Goal: Check status: Check status

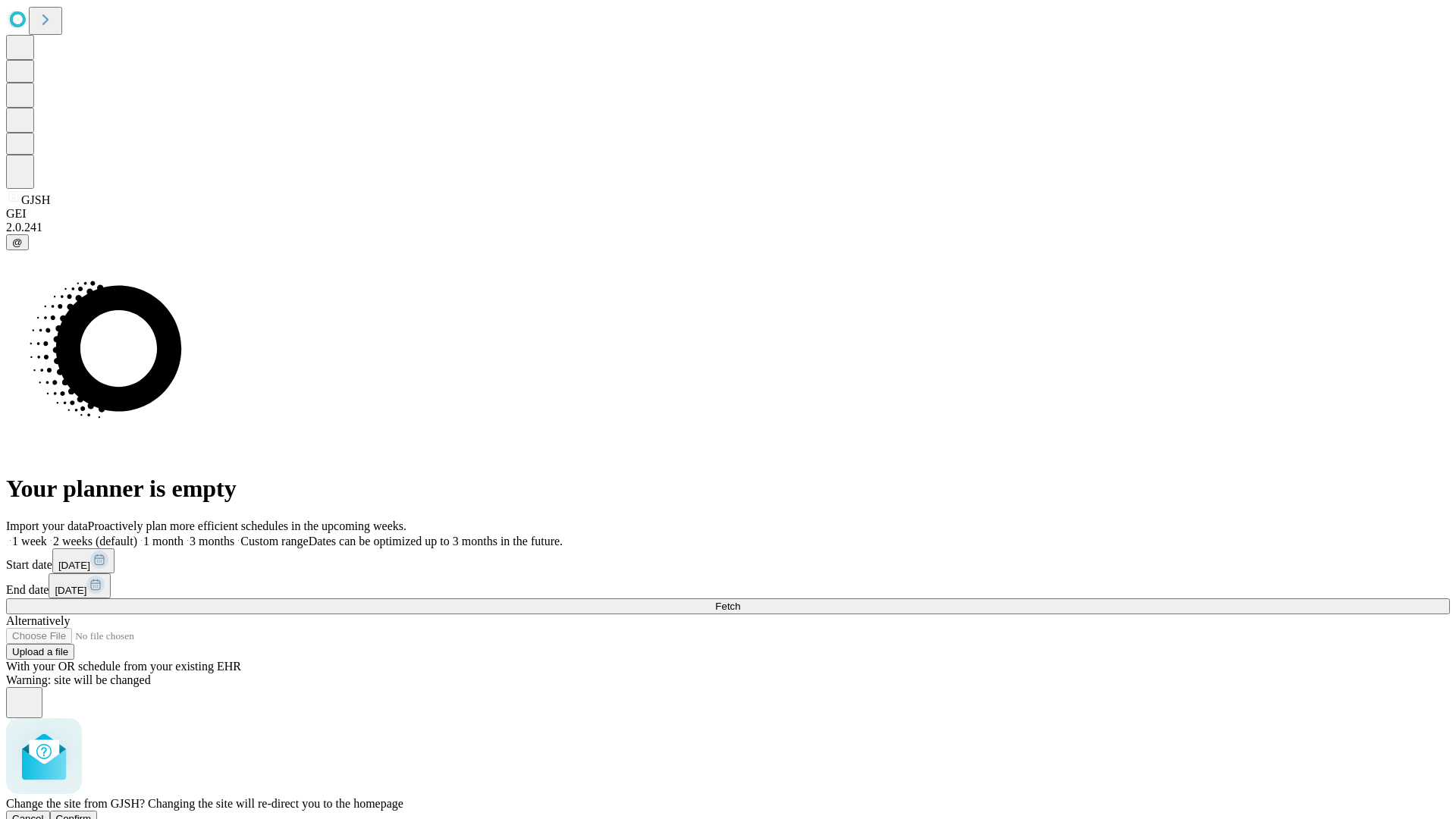
click at [92, 813] on span "Confirm" at bounding box center [73, 819] width 36 height 11
click at [47, 535] on label "1 week" at bounding box center [26, 541] width 41 height 13
click at [740, 601] on span "Fetch" at bounding box center [727, 606] width 25 height 11
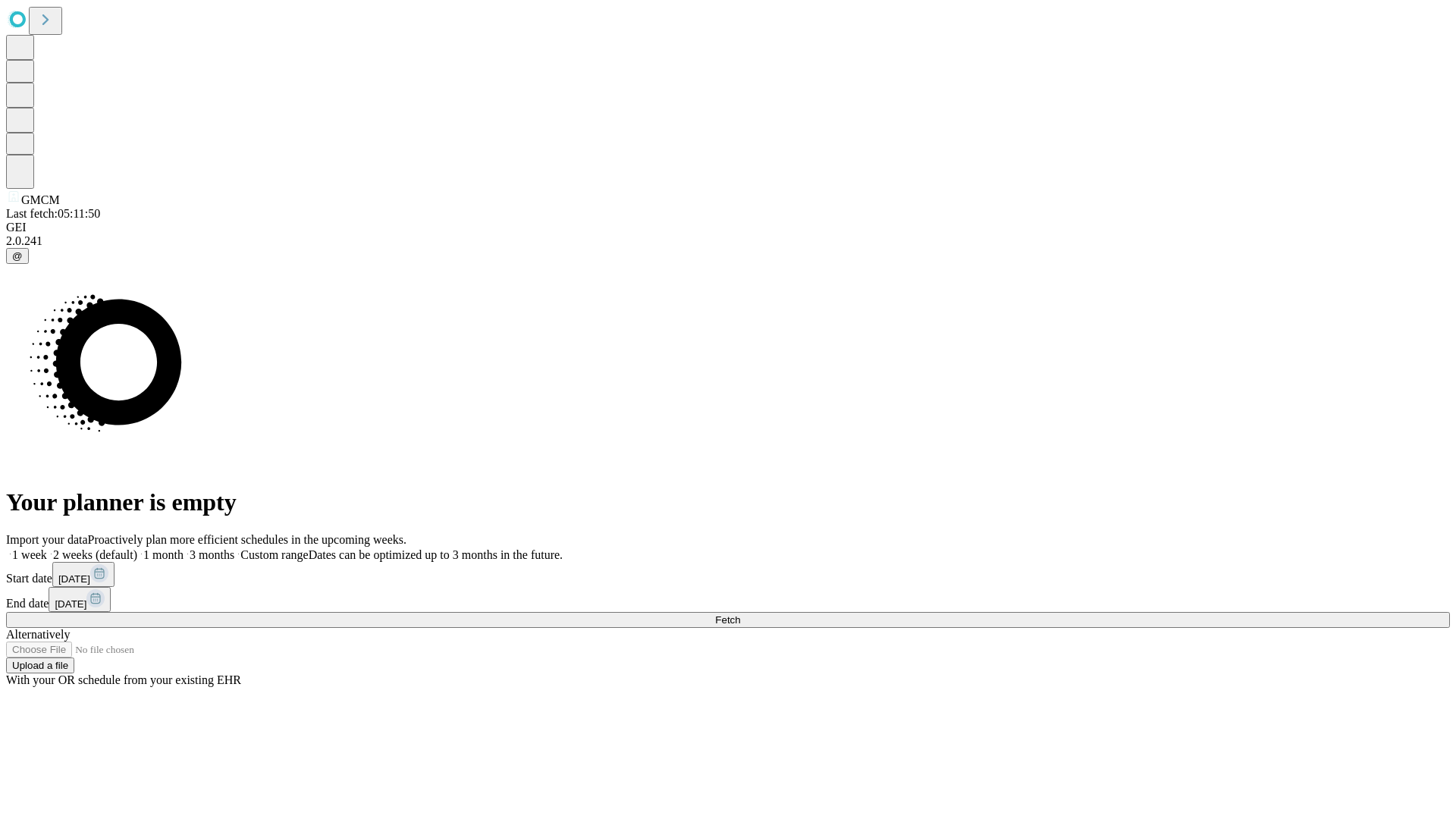
click at [47, 548] on label "1 week" at bounding box center [26, 554] width 41 height 13
click at [740, 614] on span "Fetch" at bounding box center [727, 620] width 25 height 11
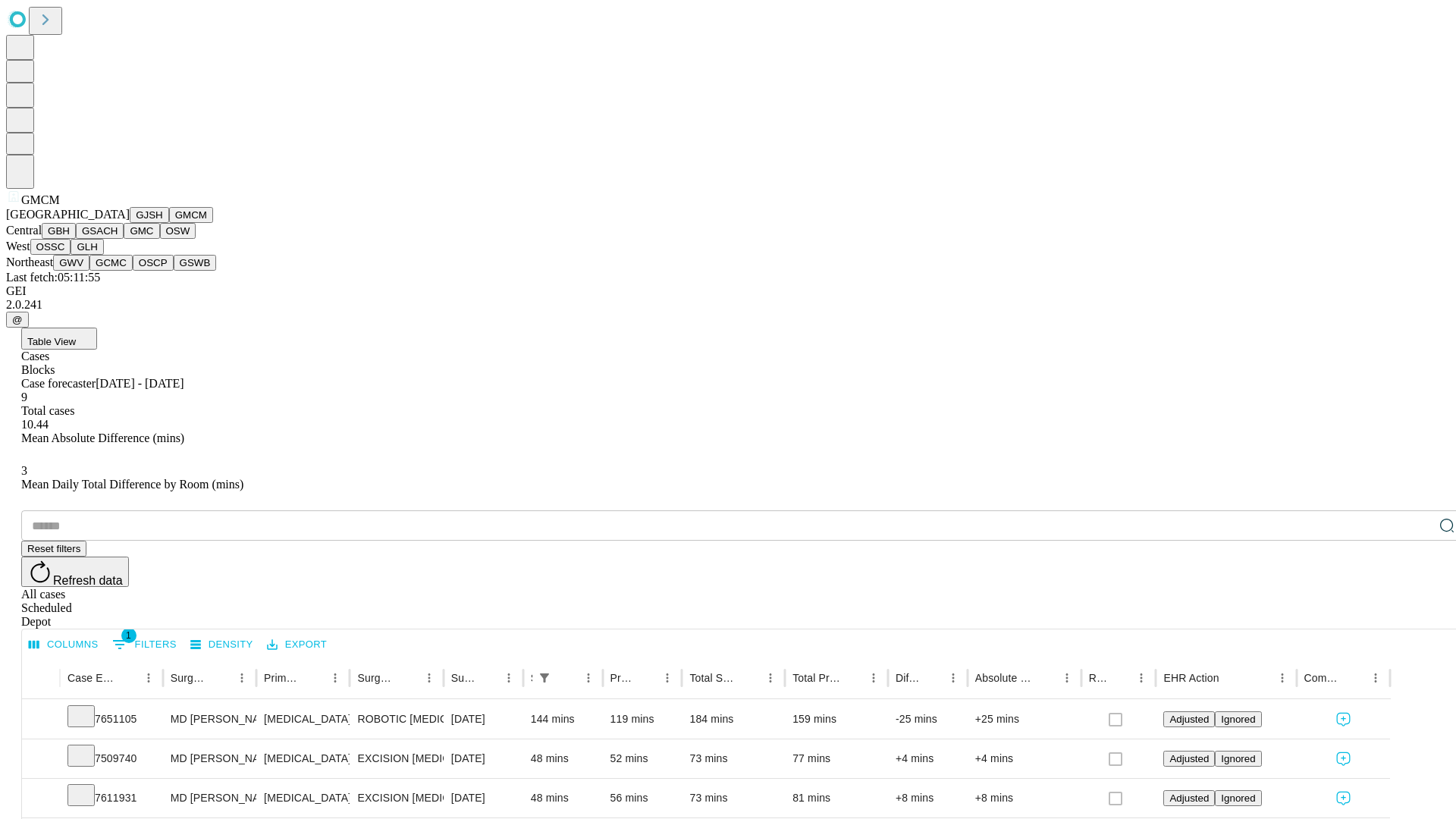
click at [76, 239] on button "GBH" at bounding box center [58, 231] width 34 height 16
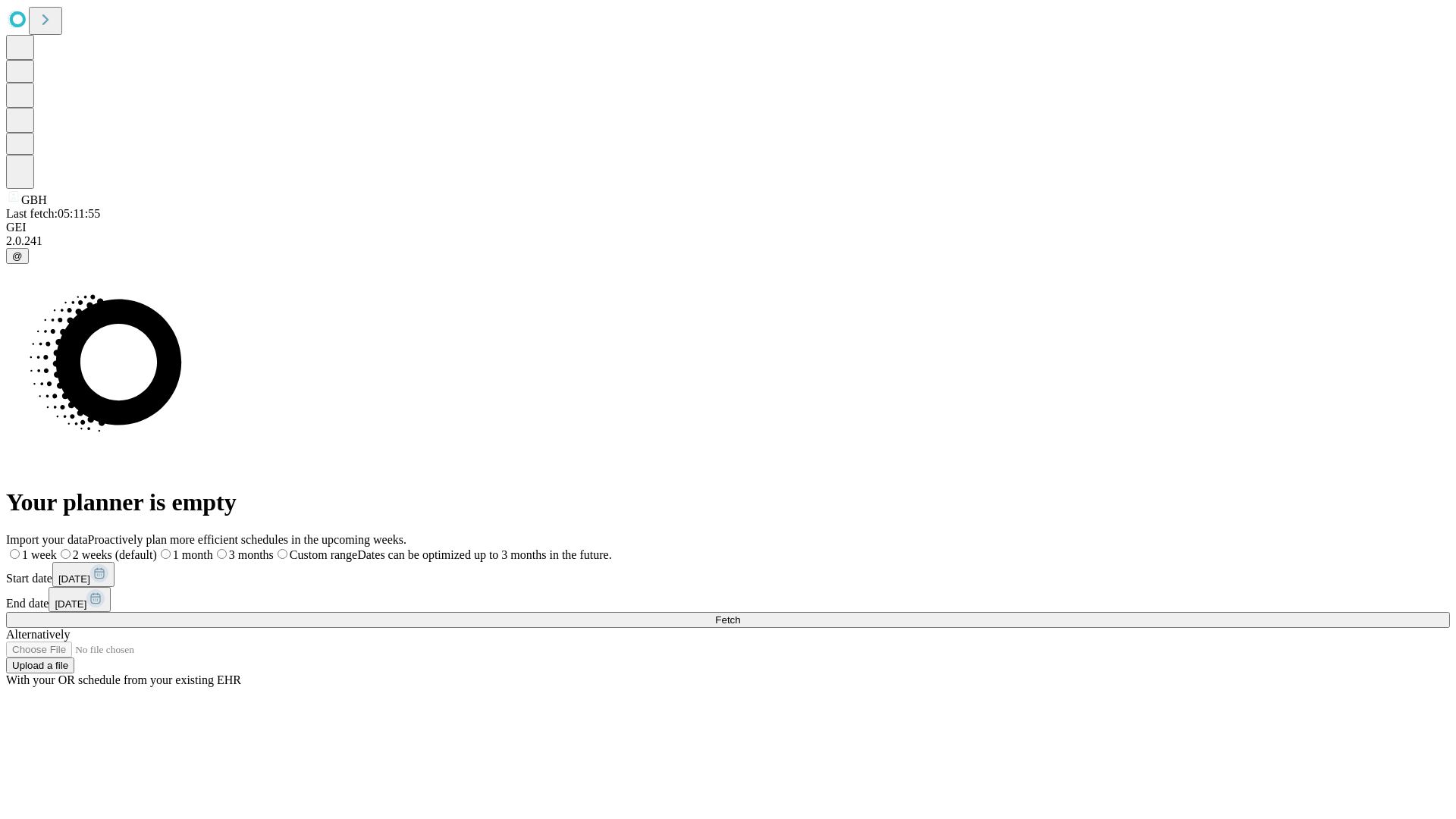
click at [57, 548] on label "1 week" at bounding box center [32, 554] width 51 height 13
click at [740, 614] on span "Fetch" at bounding box center [727, 620] width 25 height 11
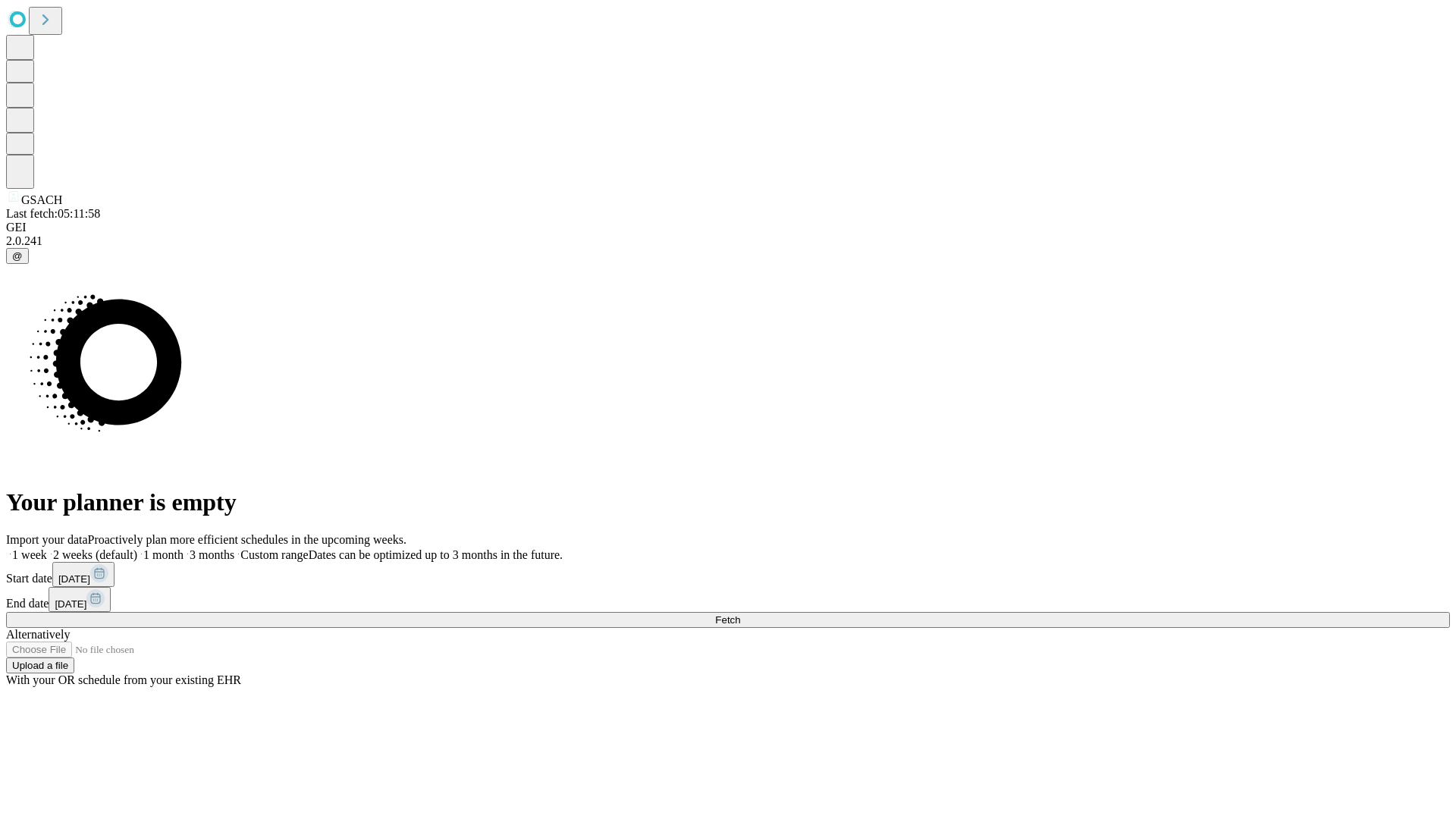
click at [47, 548] on label "1 week" at bounding box center [26, 554] width 41 height 13
click at [740, 614] on span "Fetch" at bounding box center [727, 620] width 25 height 11
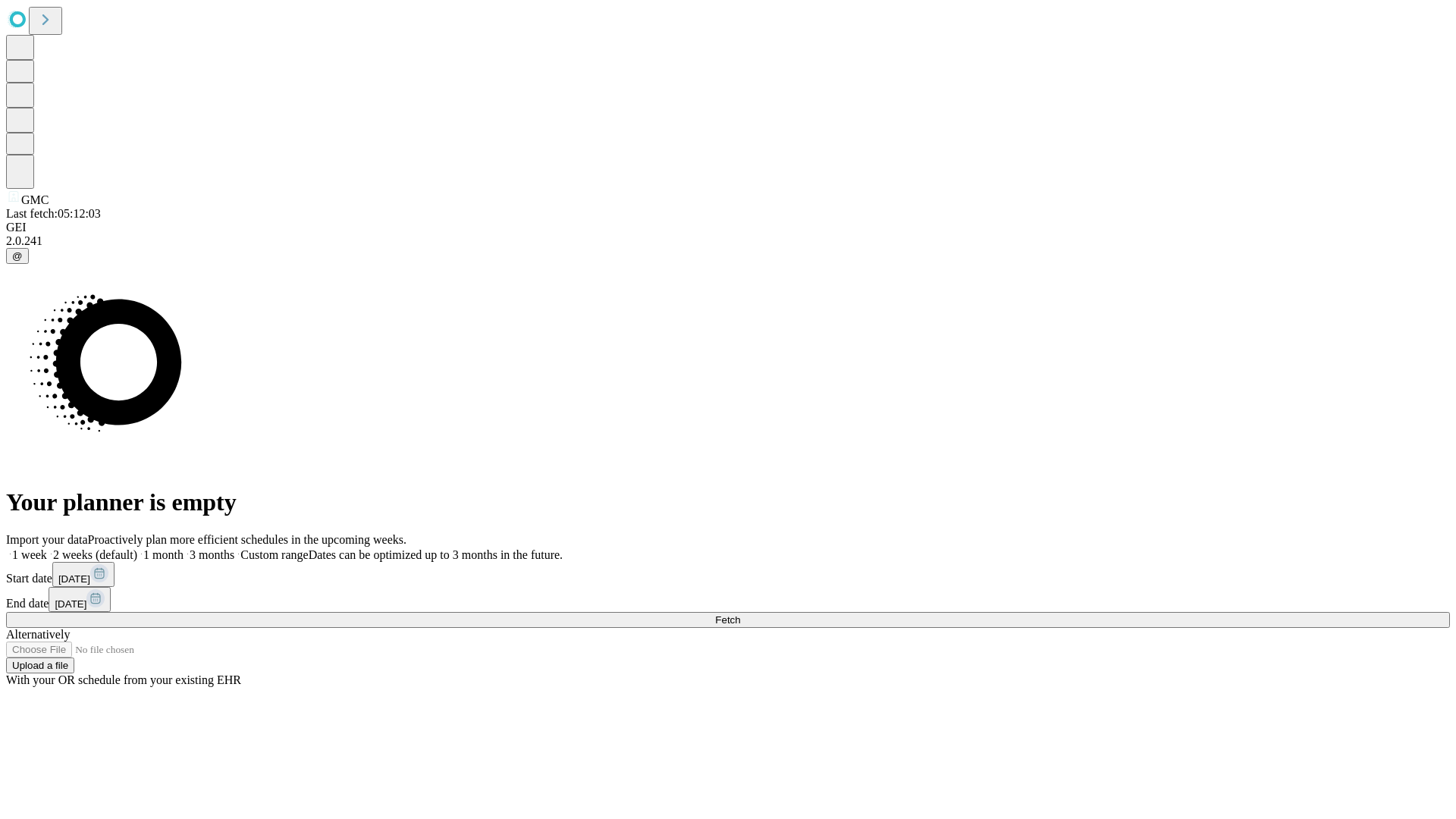
click at [47, 548] on label "1 week" at bounding box center [26, 554] width 41 height 13
click at [740, 614] on span "Fetch" at bounding box center [727, 620] width 25 height 11
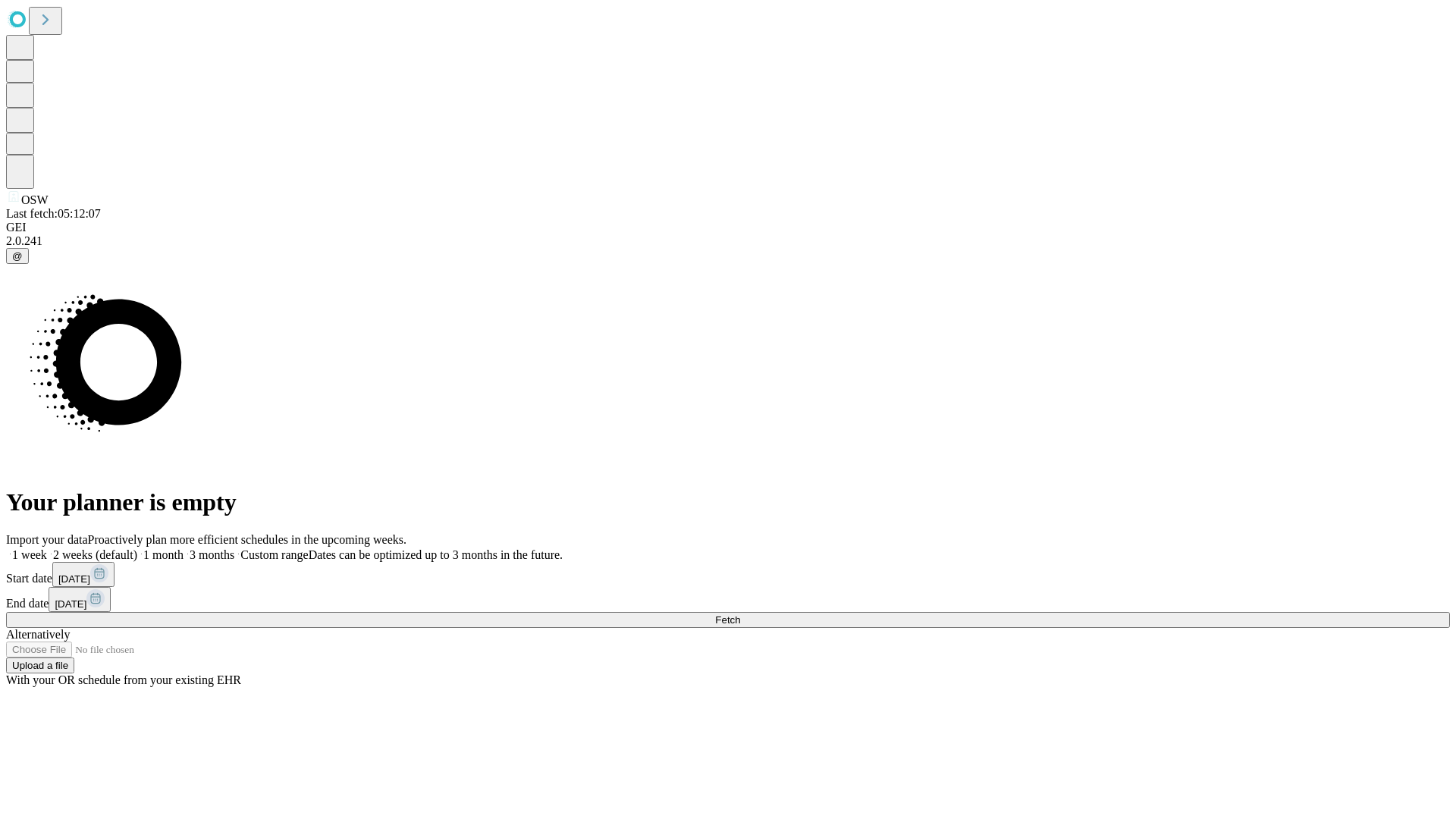
click at [47, 548] on label "1 week" at bounding box center [26, 554] width 41 height 13
click at [740, 614] on span "Fetch" at bounding box center [727, 620] width 25 height 11
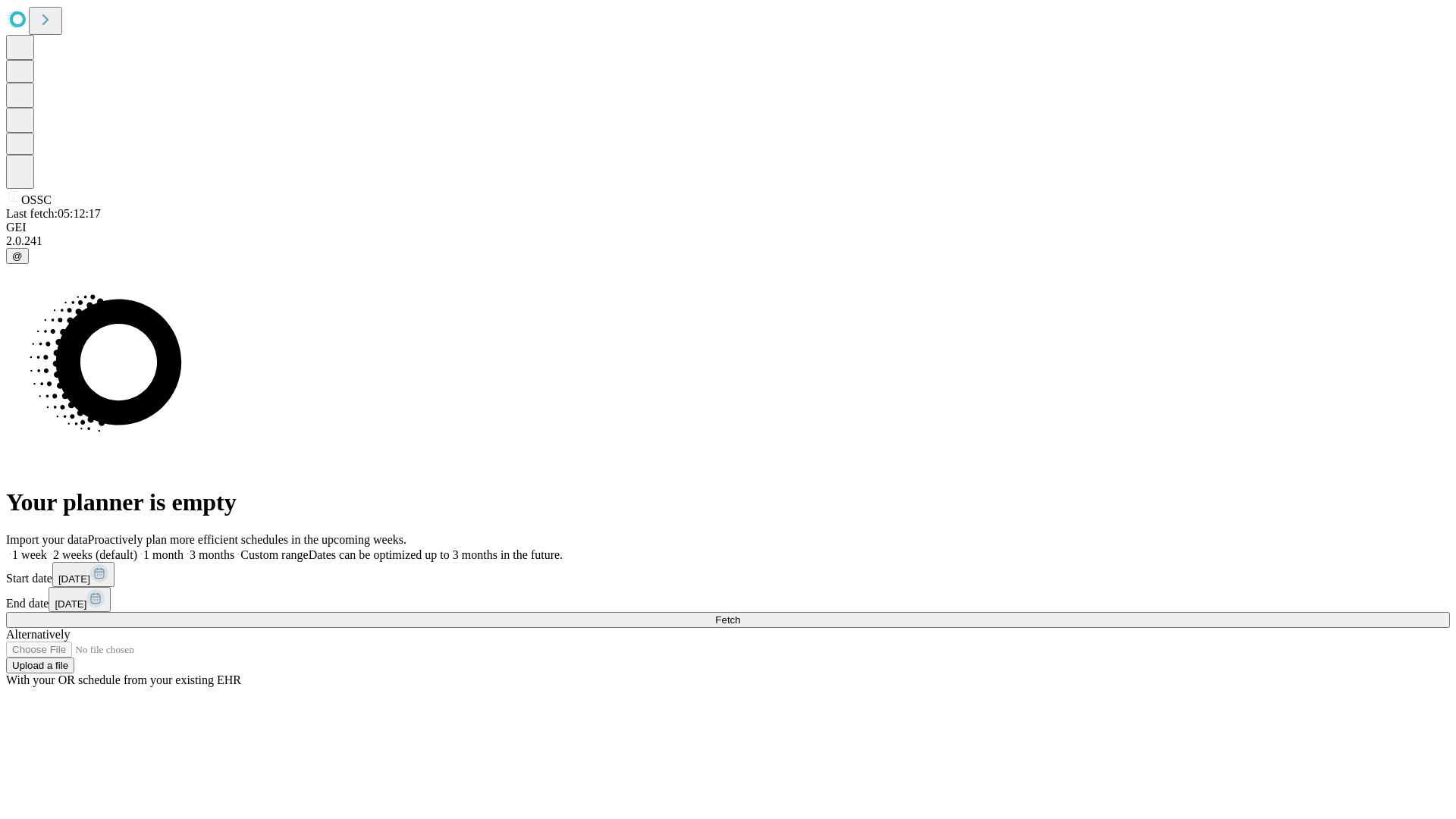
click at [47, 548] on label "1 week" at bounding box center [26, 554] width 41 height 13
click at [740, 614] on span "Fetch" at bounding box center [727, 620] width 25 height 11
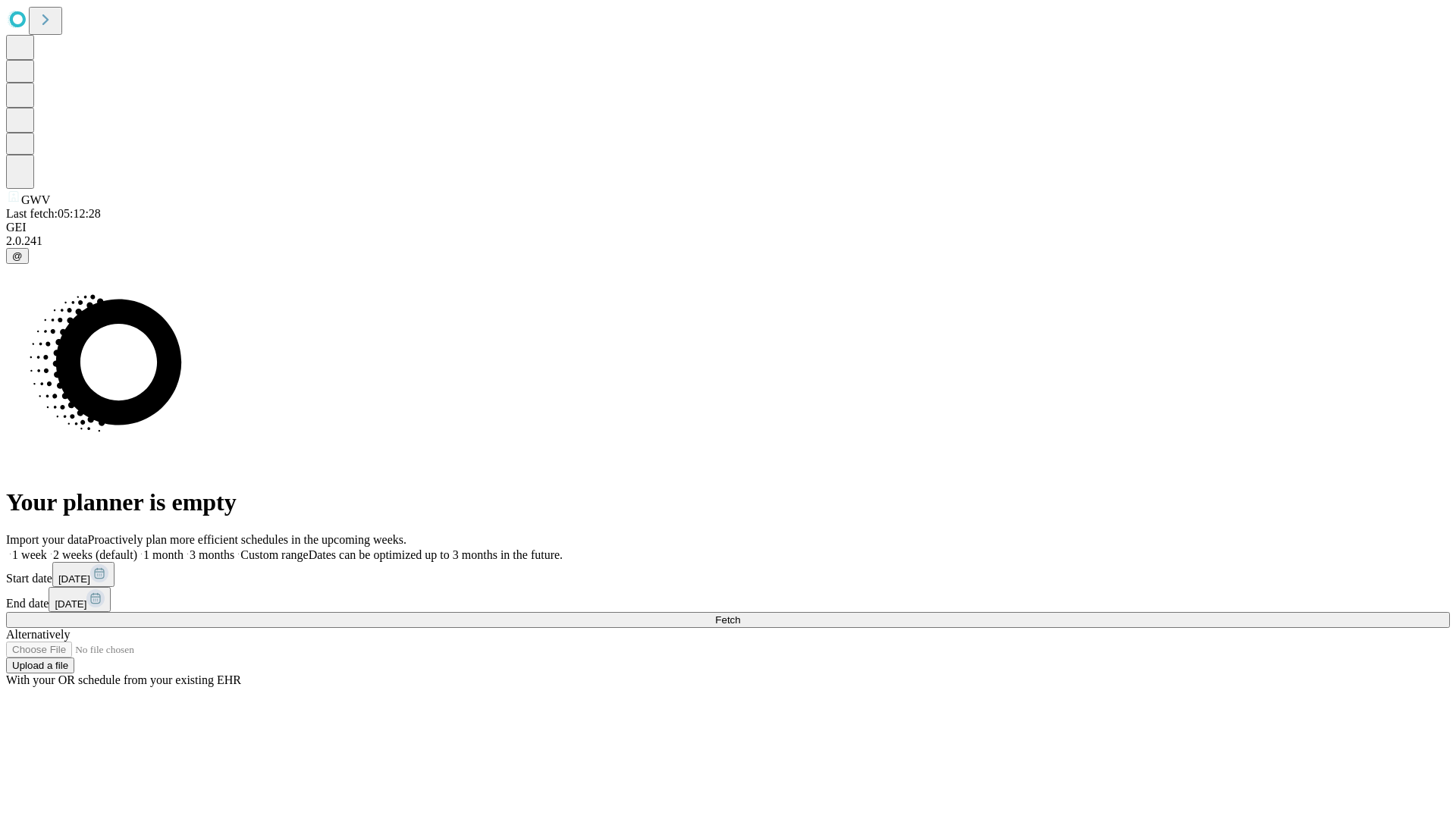
click at [740, 614] on span "Fetch" at bounding box center [727, 620] width 25 height 11
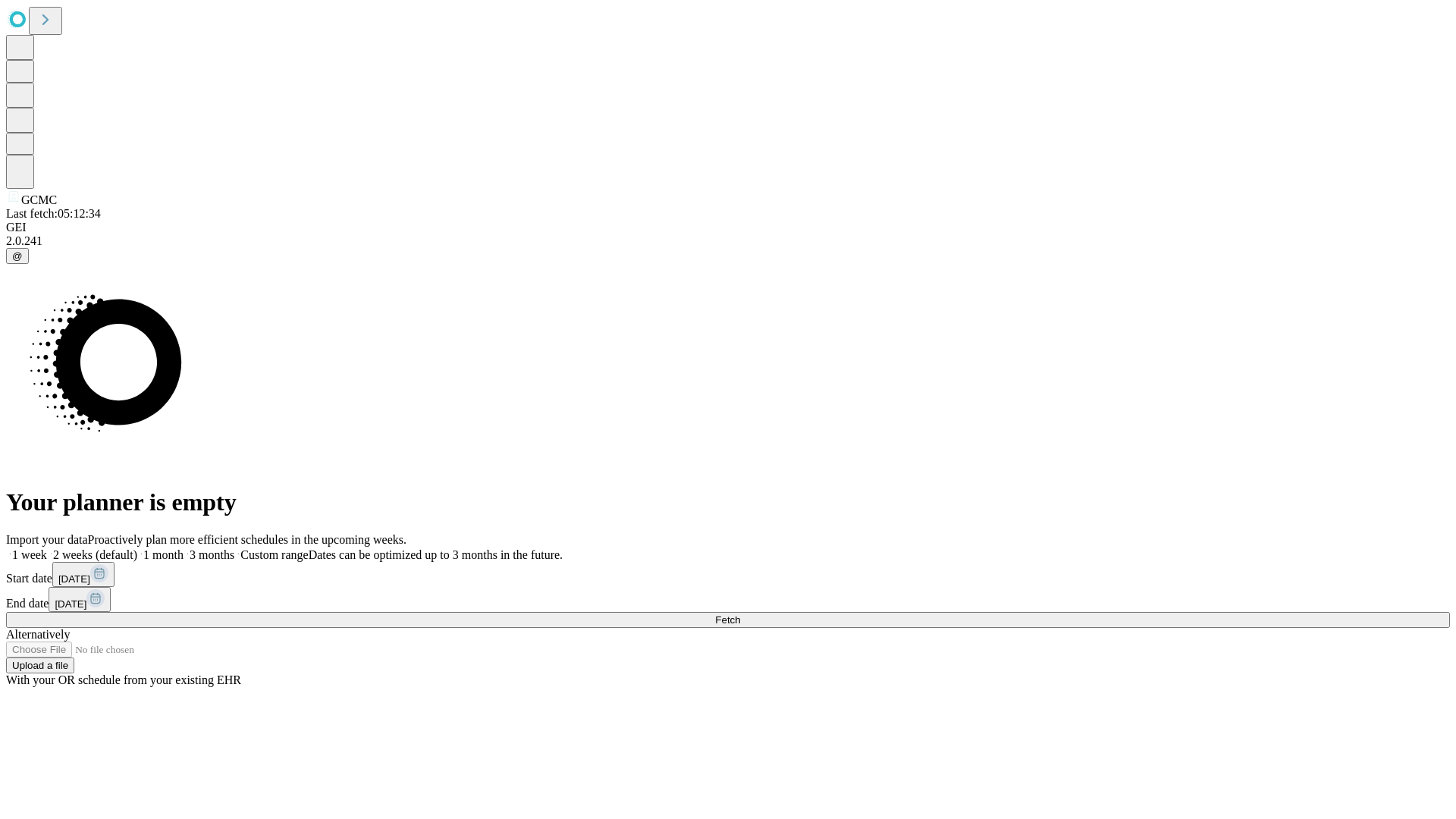
click at [47, 548] on label "1 week" at bounding box center [26, 554] width 41 height 13
click at [740, 614] on span "Fetch" at bounding box center [727, 620] width 25 height 11
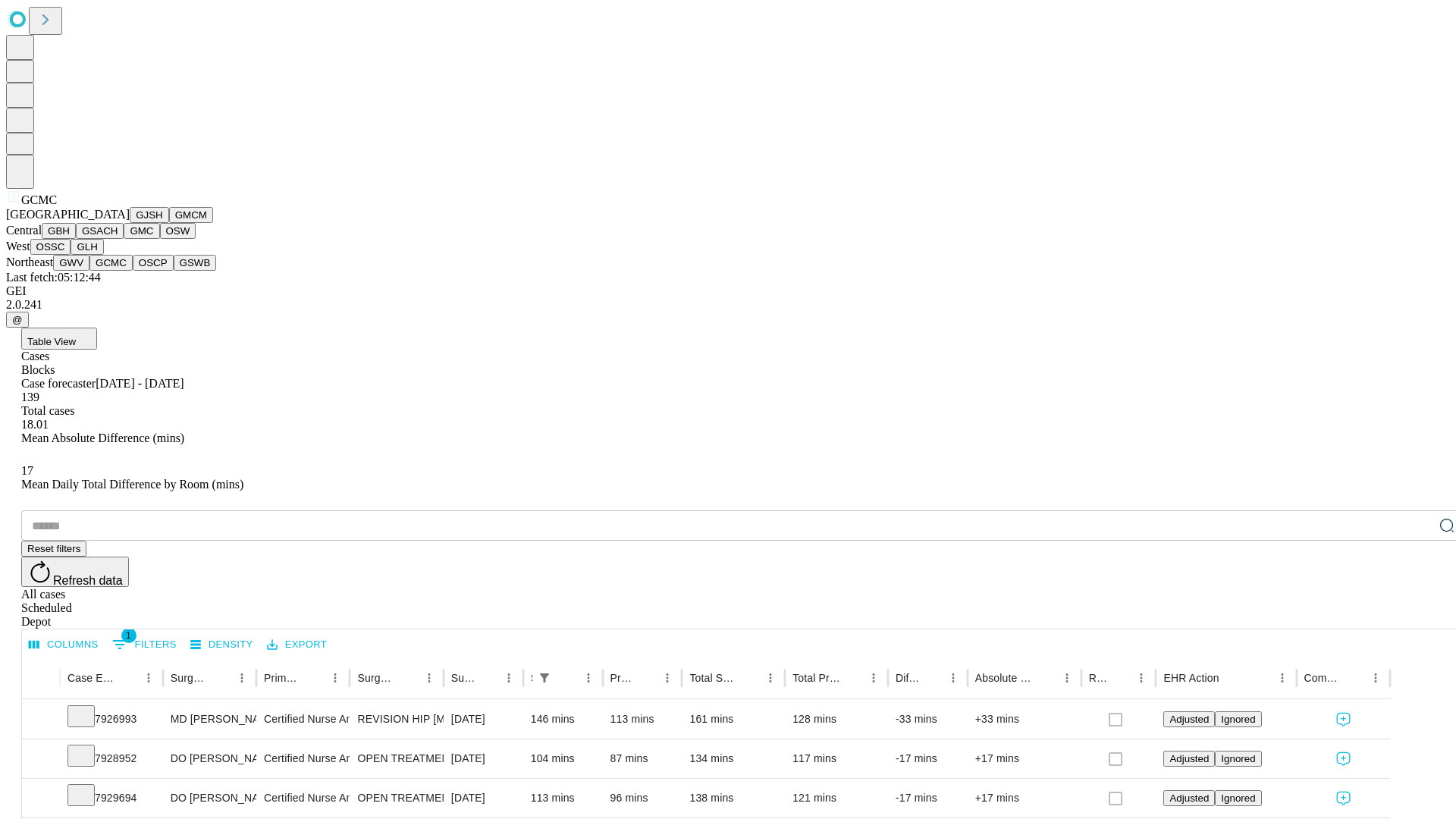
click at [133, 271] on button "OSCP" at bounding box center [153, 263] width 41 height 16
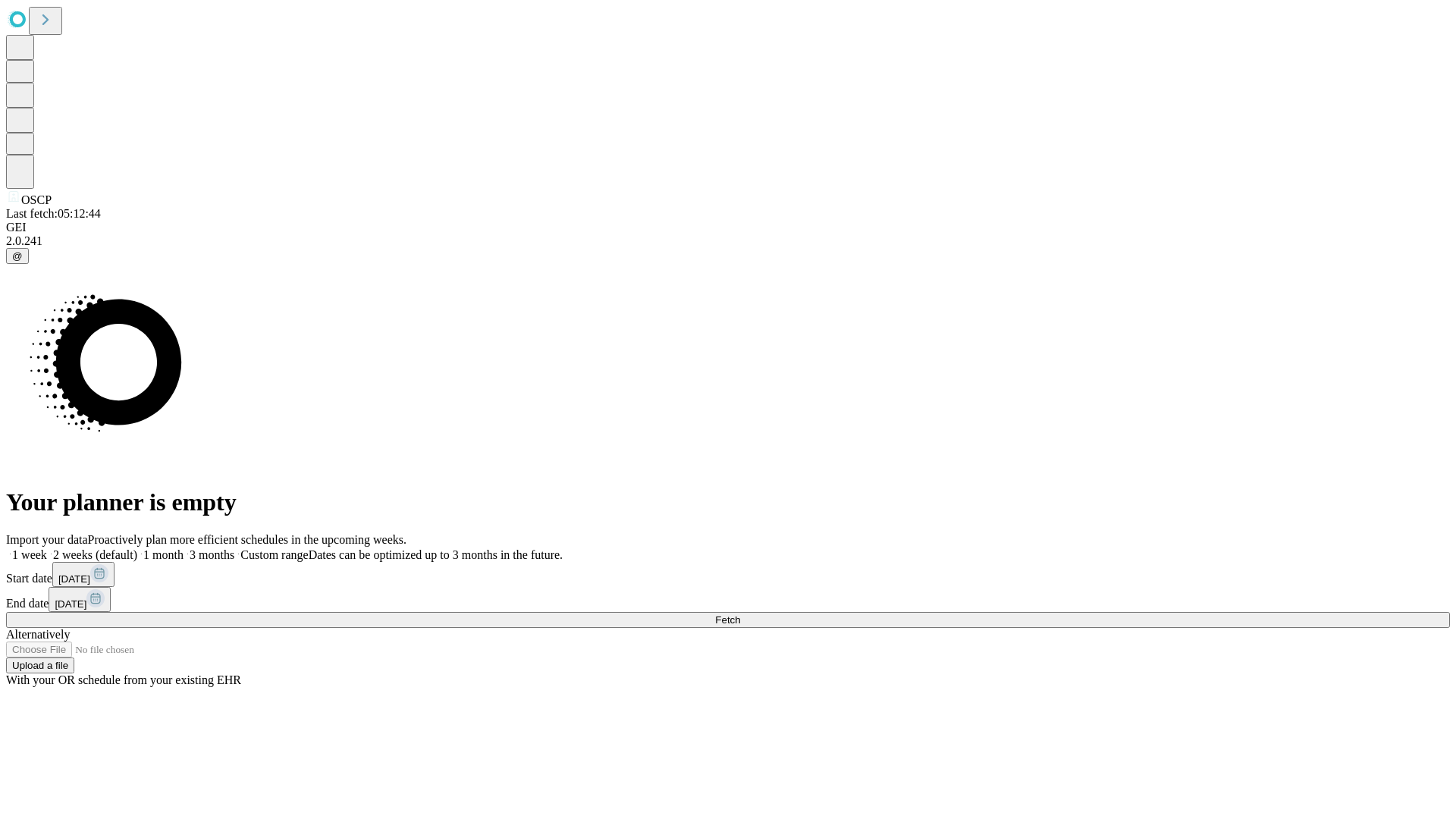
click at [47, 548] on label "1 week" at bounding box center [26, 554] width 41 height 13
click at [740, 614] on span "Fetch" at bounding box center [727, 620] width 25 height 11
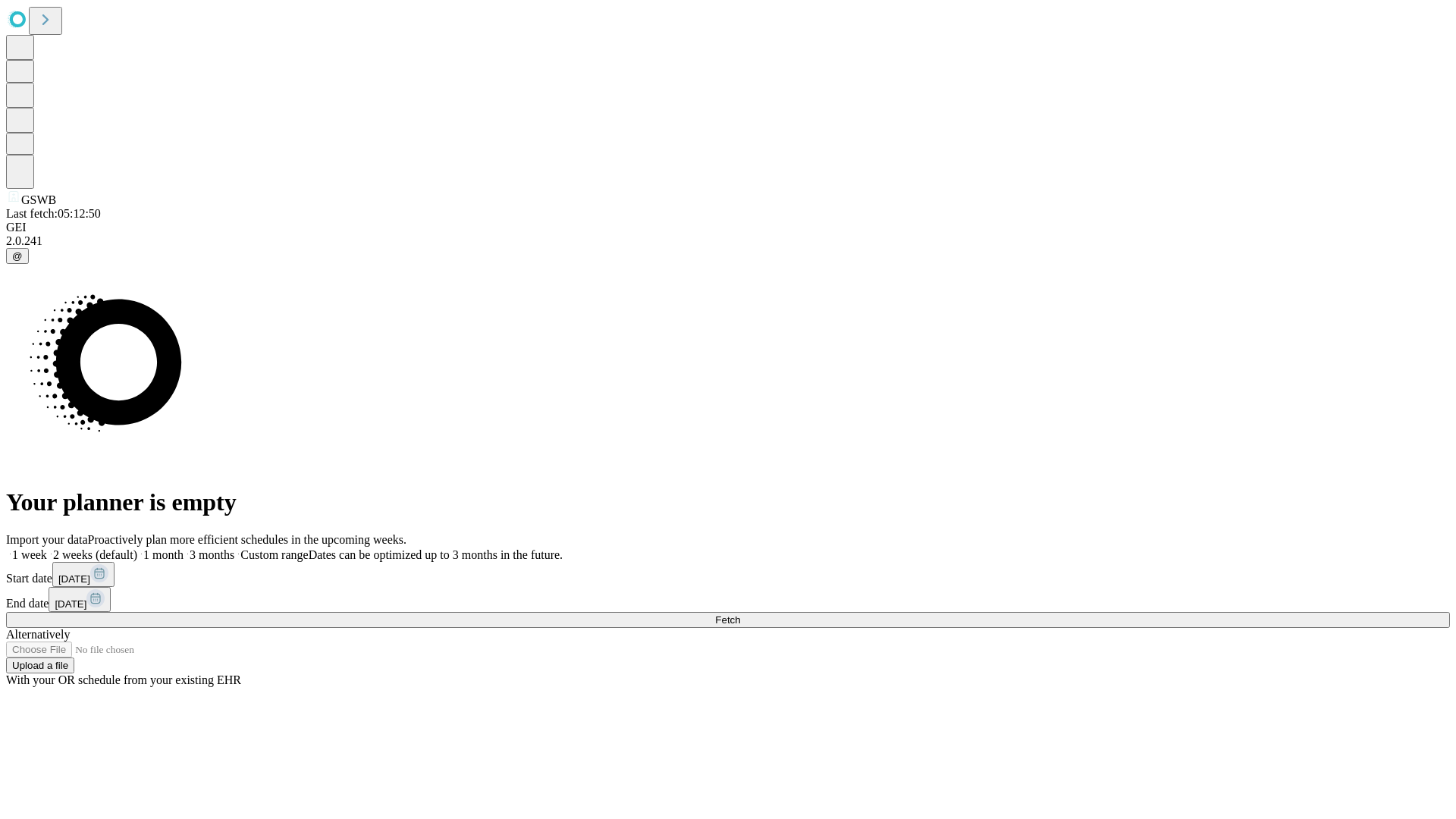
click at [47, 548] on label "1 week" at bounding box center [26, 554] width 41 height 13
click at [740, 614] on span "Fetch" at bounding box center [727, 620] width 25 height 11
